Goal: Use online tool/utility

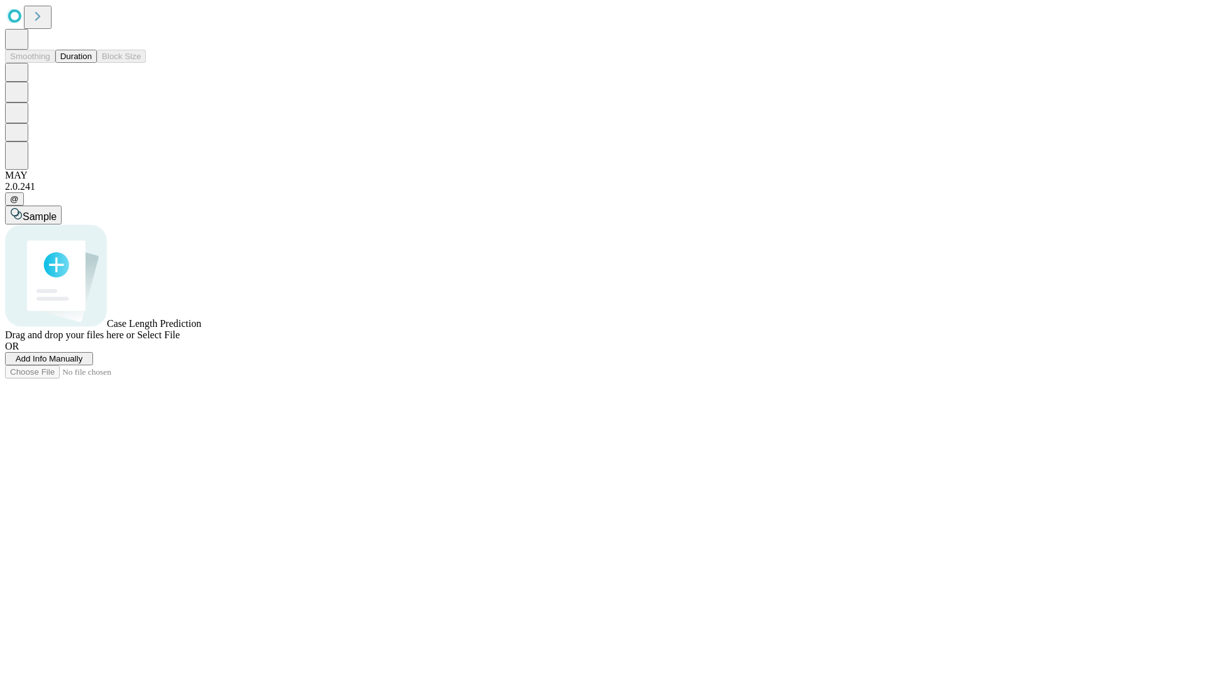
click at [180, 340] on span "Select File" at bounding box center [158, 335] width 43 height 11
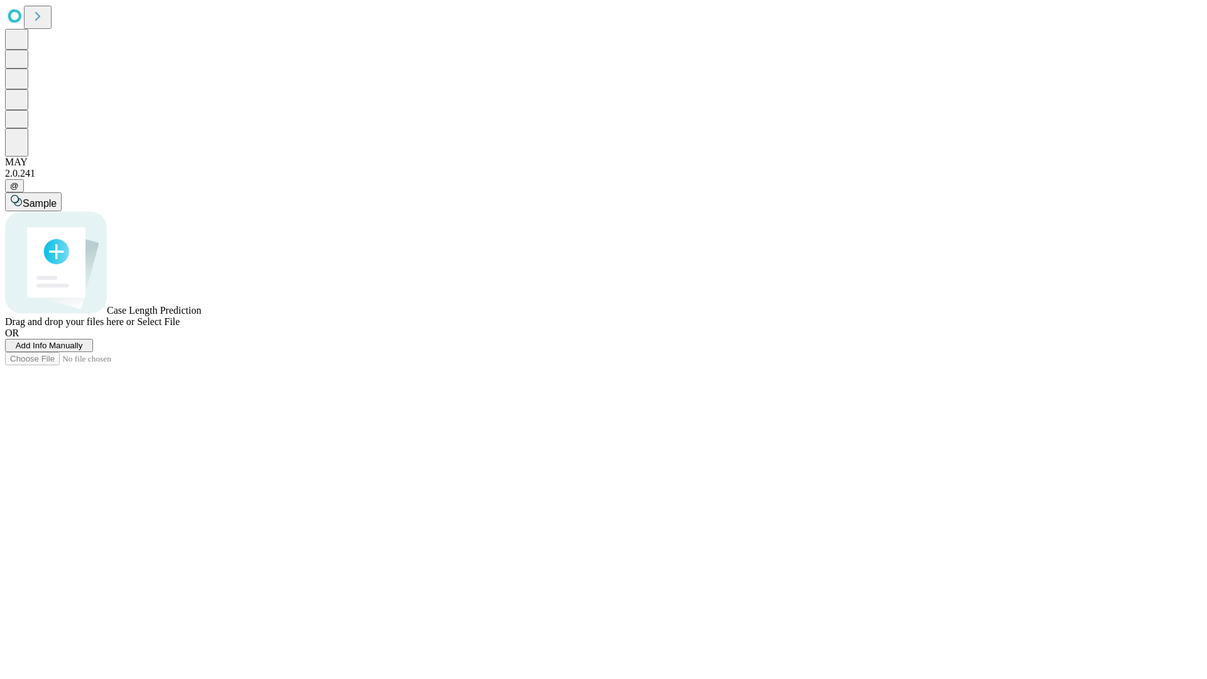
click at [180, 327] on span "Select File" at bounding box center [158, 321] width 43 height 11
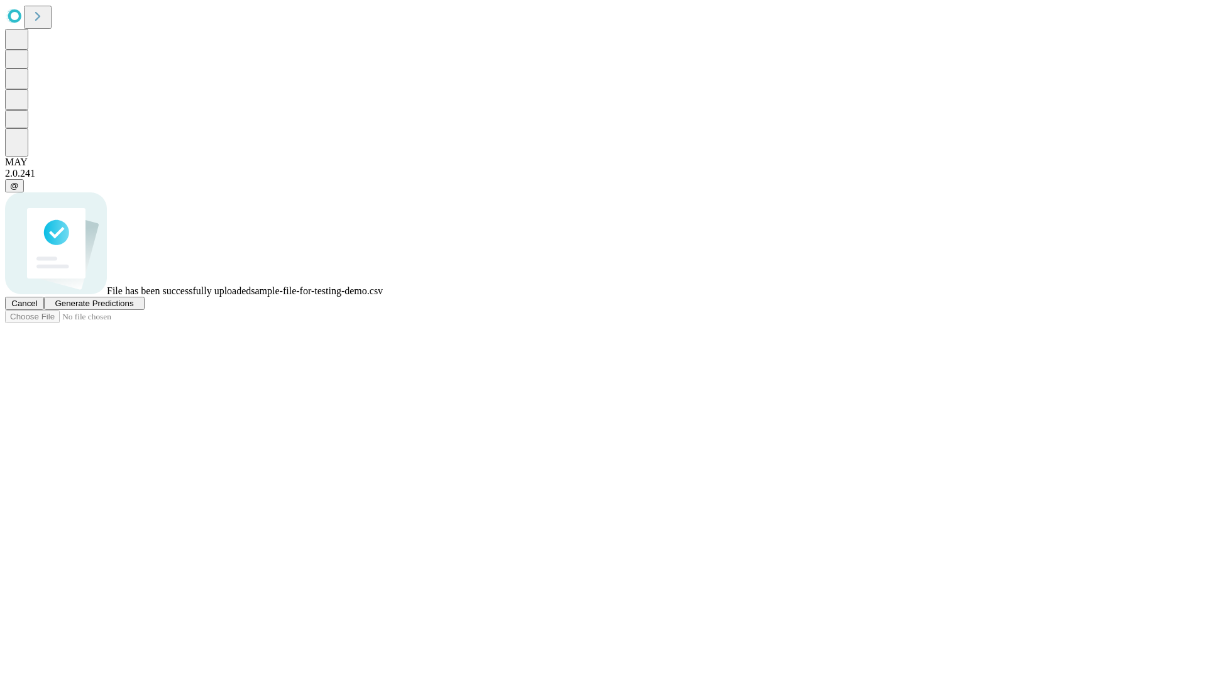
click at [133, 308] on span "Generate Predictions" at bounding box center [94, 303] width 79 height 9
